Goal: Transaction & Acquisition: Purchase product/service

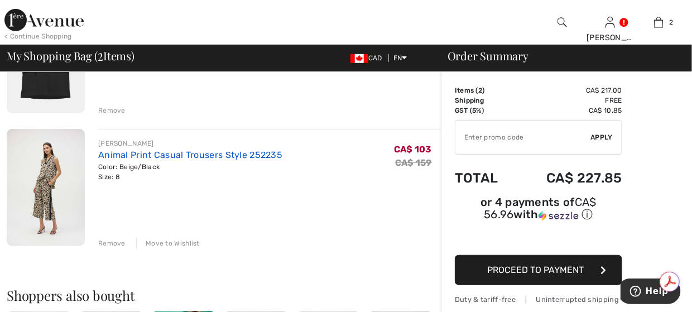
click at [138, 153] on link "Animal Print Casual Trousers Style 252235" at bounding box center [190, 155] width 184 height 11
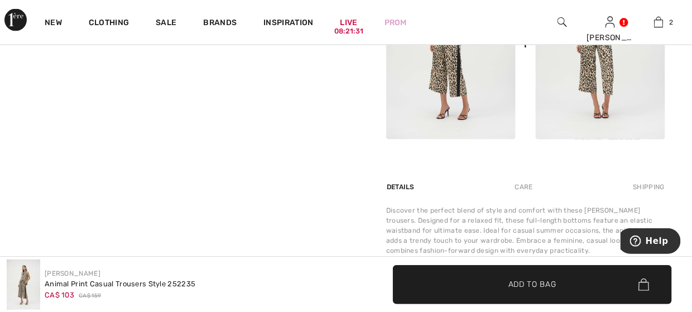
scroll to position [614, 0]
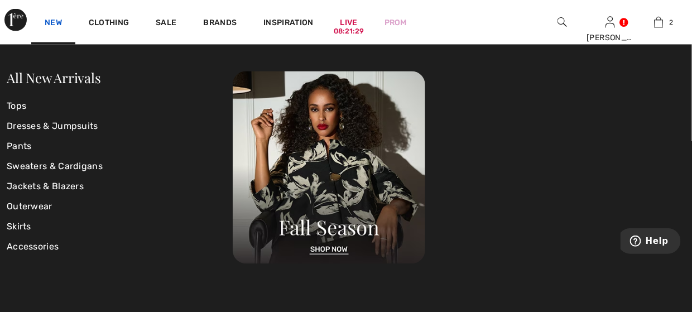
click at [56, 25] on link "New" at bounding box center [53, 24] width 17 height 12
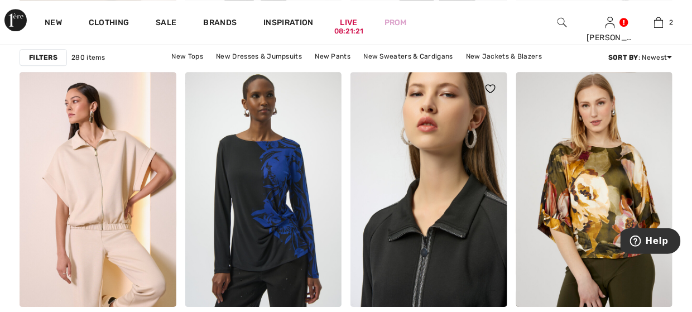
scroll to position [1004, 0]
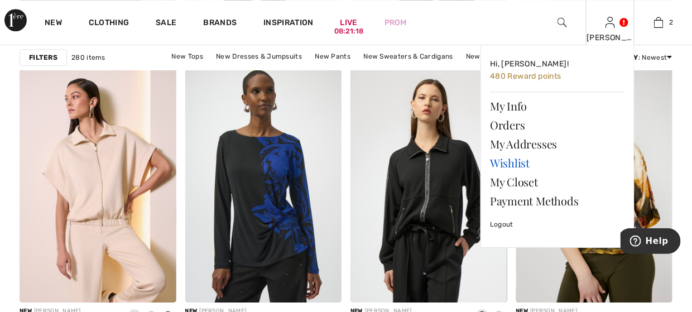
click at [510, 163] on link "Wishlist" at bounding box center [557, 162] width 135 height 19
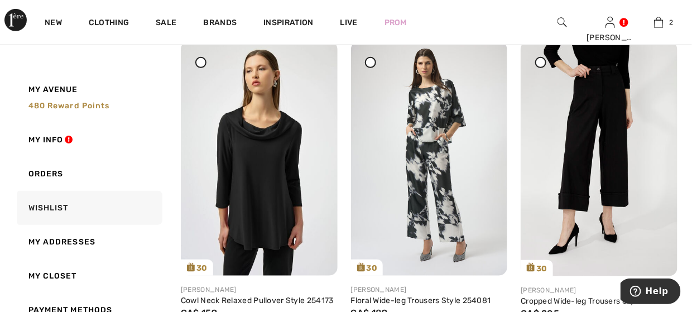
scroll to position [139, 0]
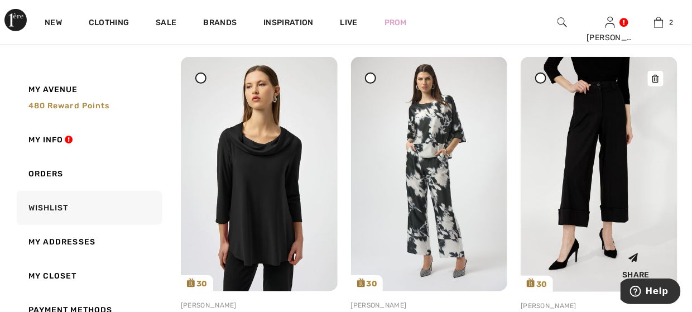
click at [587, 108] on img at bounding box center [599, 174] width 157 height 235
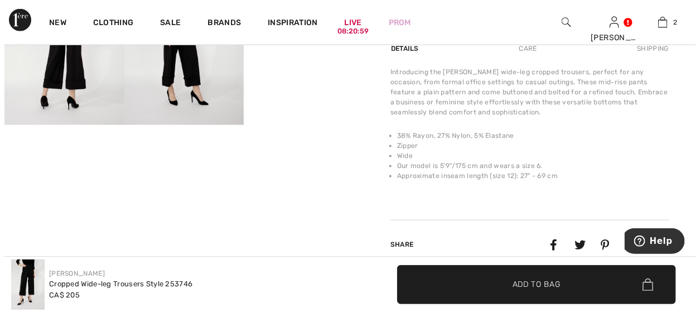
scroll to position [279, 0]
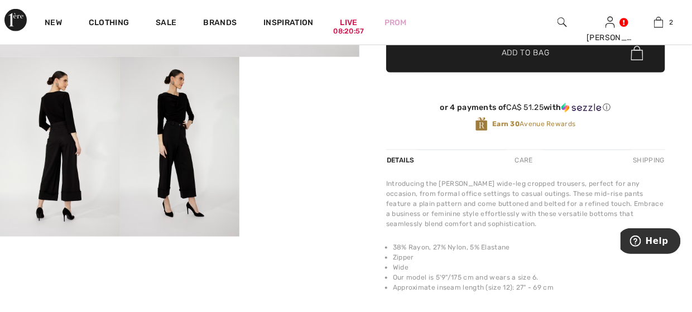
click at [175, 136] on img at bounding box center [180, 147] width 120 height 180
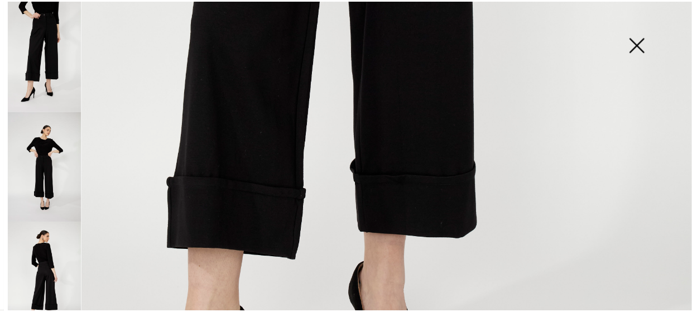
scroll to position [558, 0]
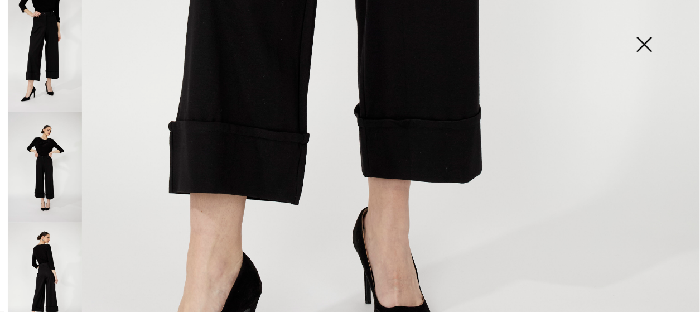
click at [653, 44] on img at bounding box center [645, 45] width 56 height 57
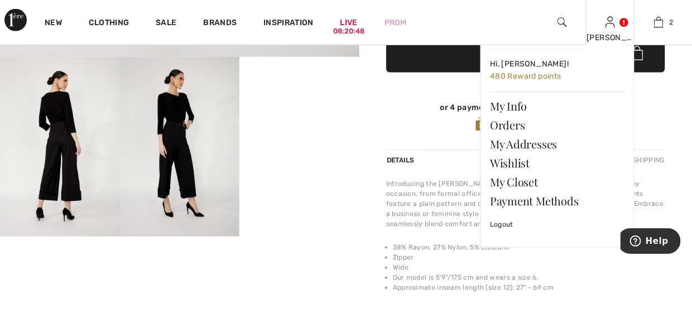
click at [617, 35] on div "[PERSON_NAME]" at bounding box center [609, 38] width 47 height 12
click at [606, 36] on div "[PERSON_NAME]" at bounding box center [609, 38] width 47 height 12
click at [517, 158] on link "Wishlist" at bounding box center [557, 162] width 135 height 19
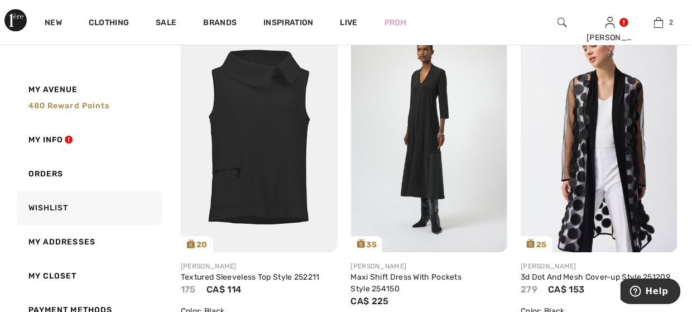
scroll to position [837, 0]
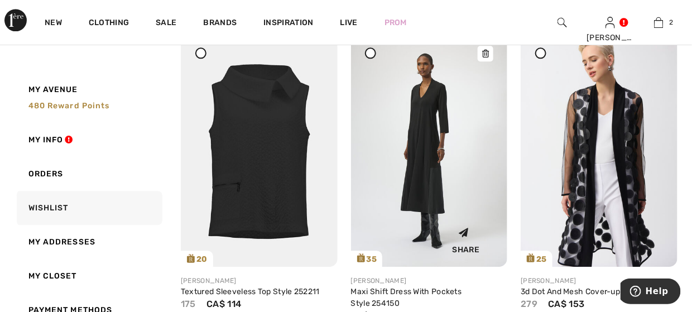
click at [427, 137] on img at bounding box center [429, 149] width 157 height 234
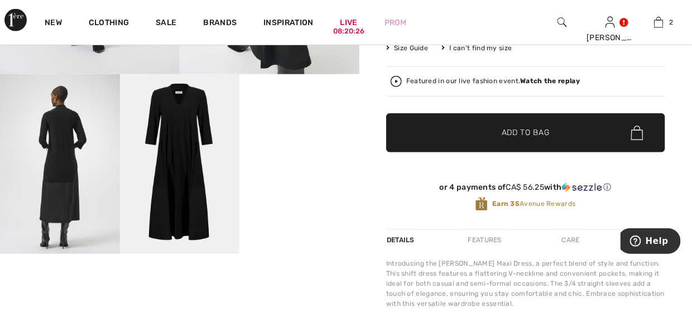
scroll to position [279, 0]
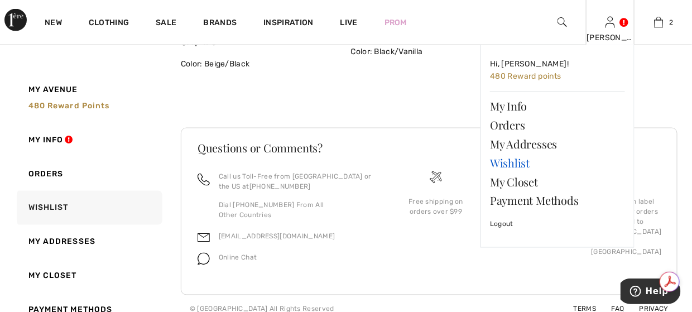
click at [514, 160] on link "Wishlist" at bounding box center [557, 162] width 135 height 19
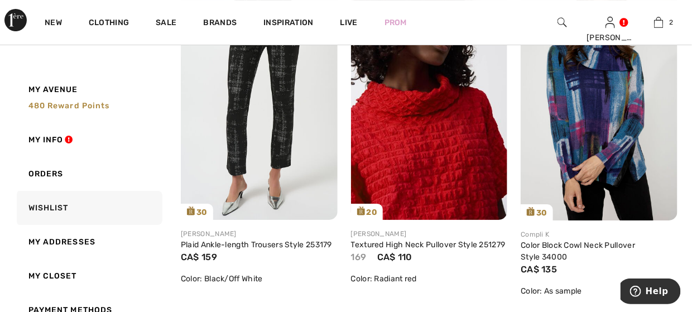
scroll to position [1227, 0]
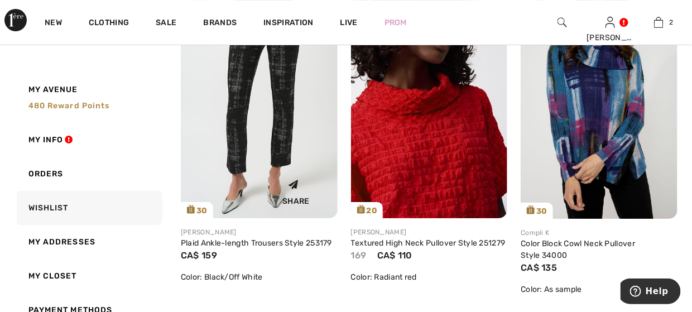
click at [284, 97] on img at bounding box center [259, 101] width 157 height 234
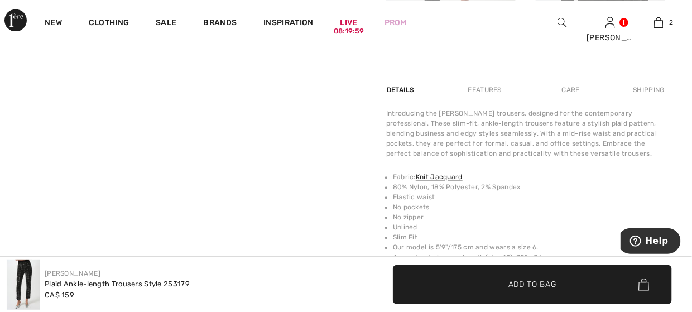
scroll to position [670, 0]
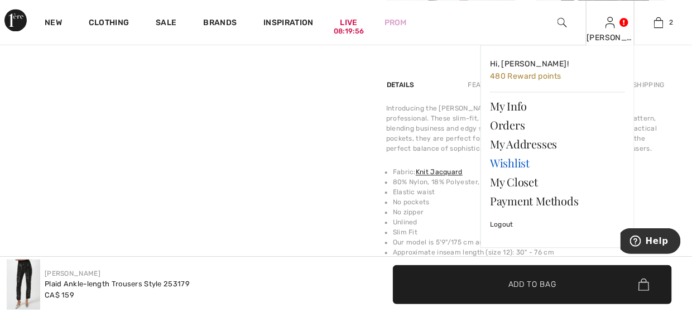
click at [520, 161] on link "Wishlist" at bounding box center [557, 162] width 135 height 19
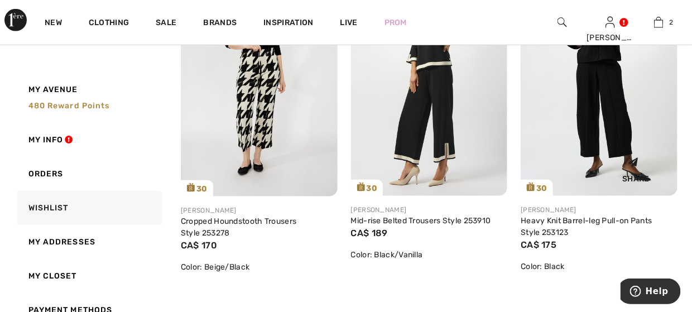
scroll to position [1618, 0]
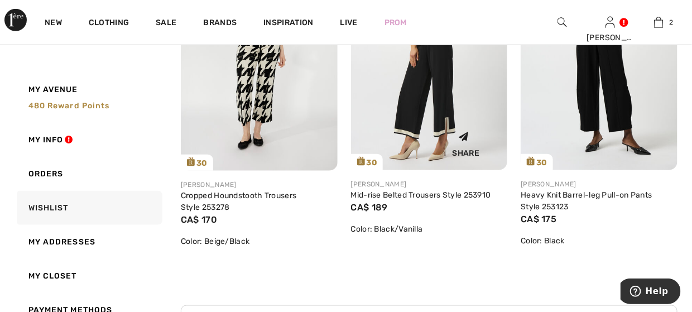
click at [451, 102] on img at bounding box center [429, 53] width 157 height 234
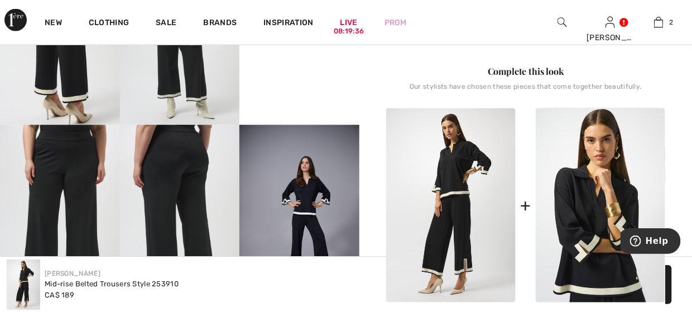
scroll to position [391, 0]
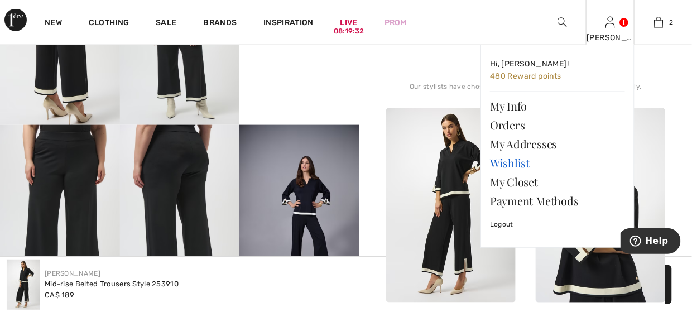
click at [524, 162] on link "Wishlist" at bounding box center [557, 162] width 135 height 19
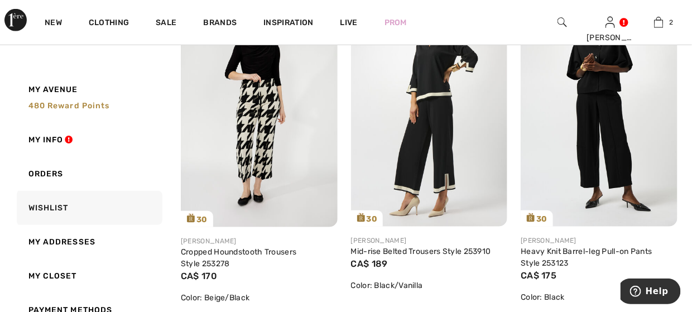
scroll to position [1562, 0]
click at [262, 118] on img at bounding box center [259, 109] width 157 height 235
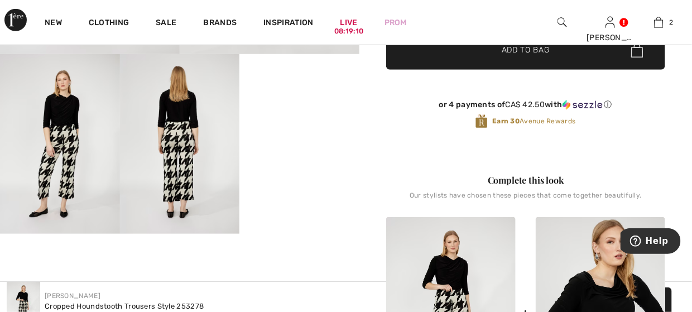
scroll to position [279, 0]
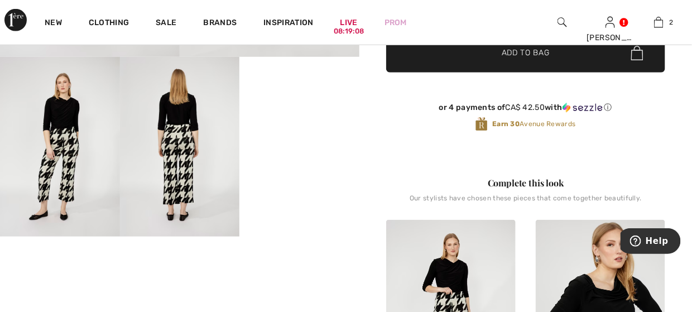
click at [279, 117] on video "Your browser does not support the video tag." at bounding box center [299, 87] width 120 height 60
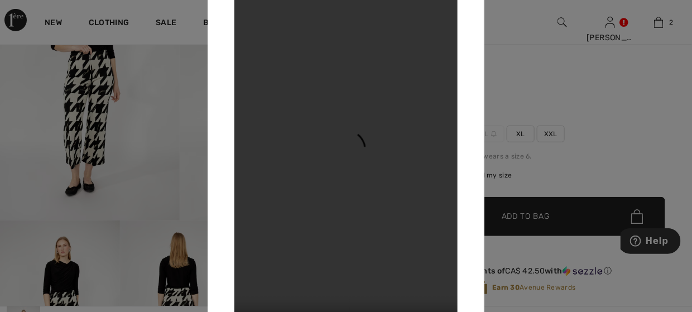
scroll to position [112, 0]
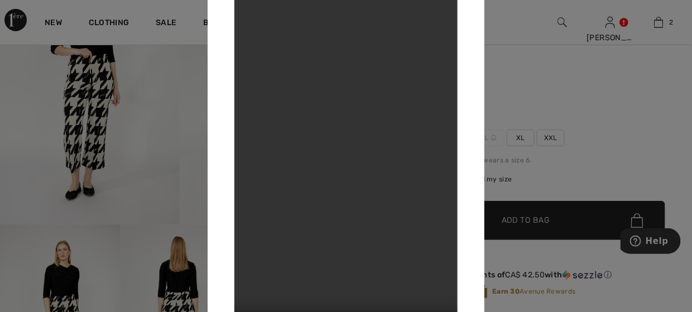
click at [615, 25] on div at bounding box center [346, 156] width 692 height 312
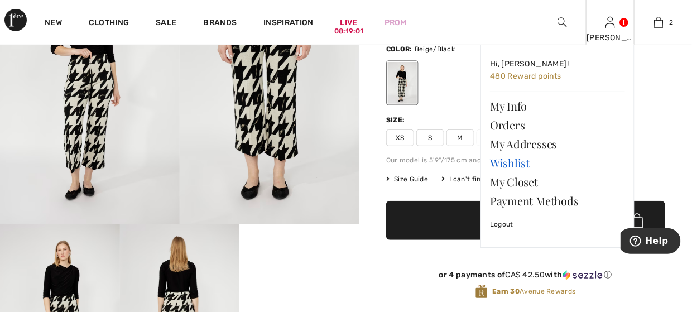
click at [521, 164] on link "Wishlist" at bounding box center [557, 162] width 135 height 19
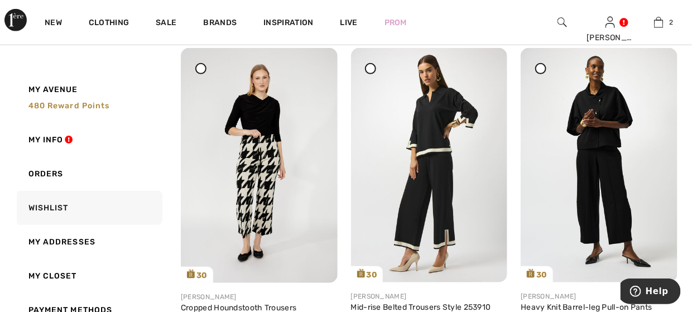
scroll to position [1506, 0]
click at [582, 152] on img at bounding box center [599, 164] width 157 height 234
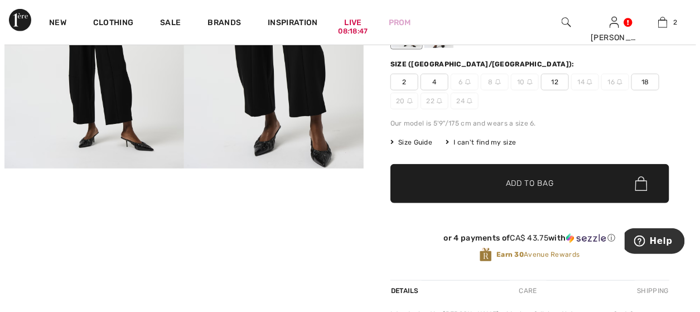
scroll to position [112, 0]
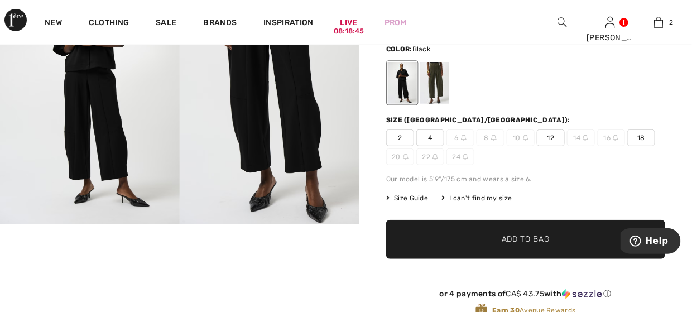
click at [286, 89] on img at bounding box center [270, 89] width 180 height 269
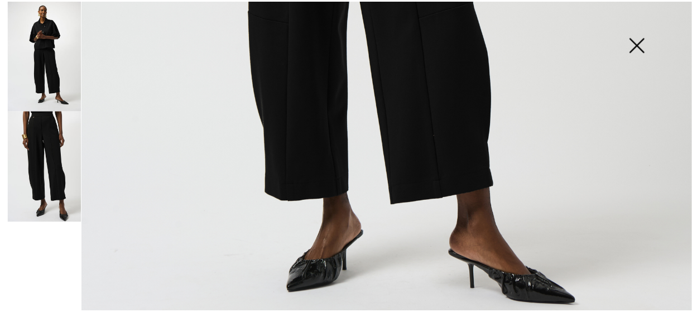
scroll to position [725, 0]
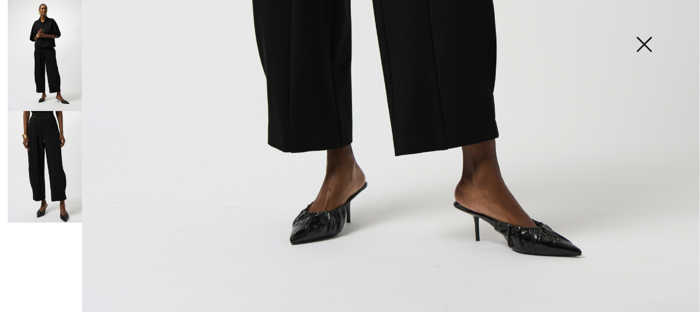
click at [637, 41] on img at bounding box center [645, 45] width 56 height 57
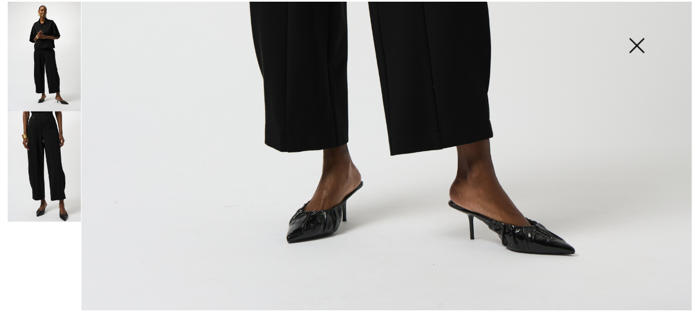
scroll to position [712, 0]
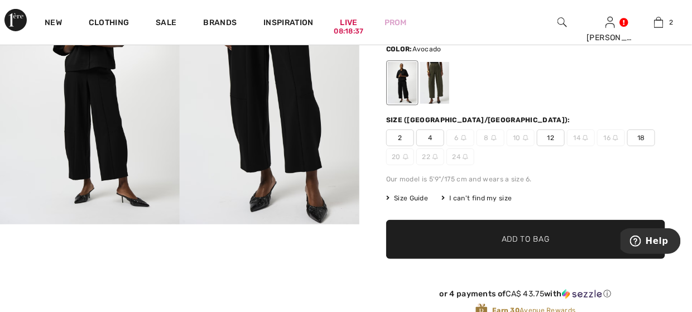
click at [440, 81] on div at bounding box center [434, 83] width 29 height 42
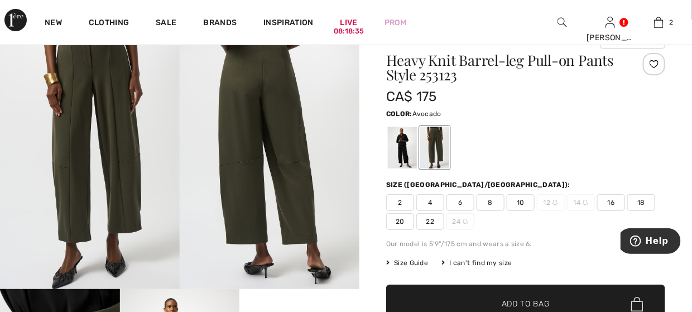
scroll to position [0, 0]
